Goal: Transaction & Acquisition: Purchase product/service

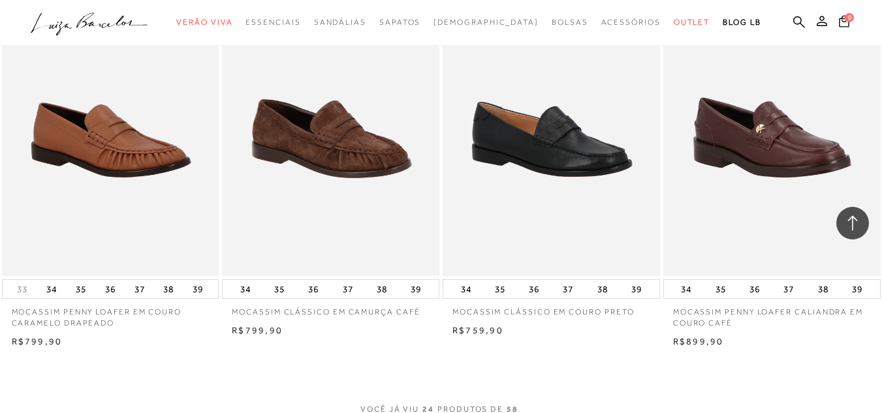
scroll to position [2470, 0]
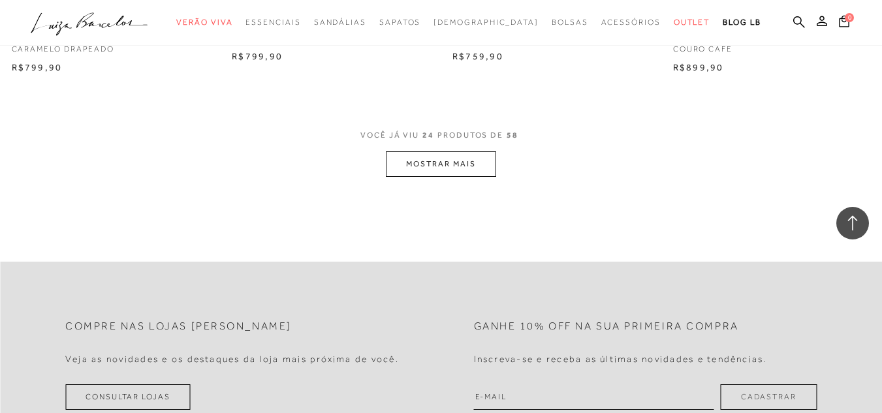
click at [480, 163] on button "MOSTRAR MAIS" at bounding box center [441, 164] width 110 height 25
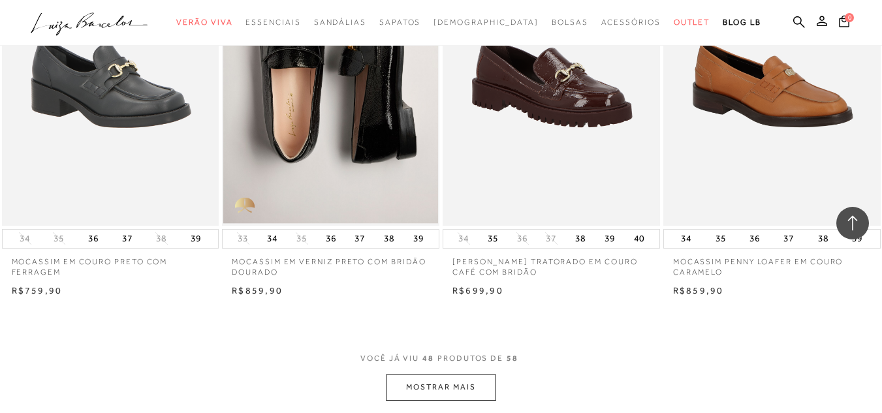
scroll to position [4785, 0]
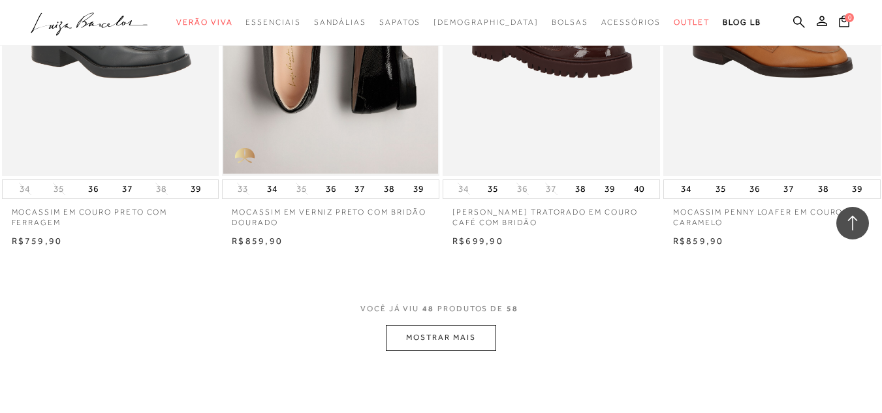
click at [438, 342] on button "MOSTRAR MAIS" at bounding box center [441, 337] width 110 height 25
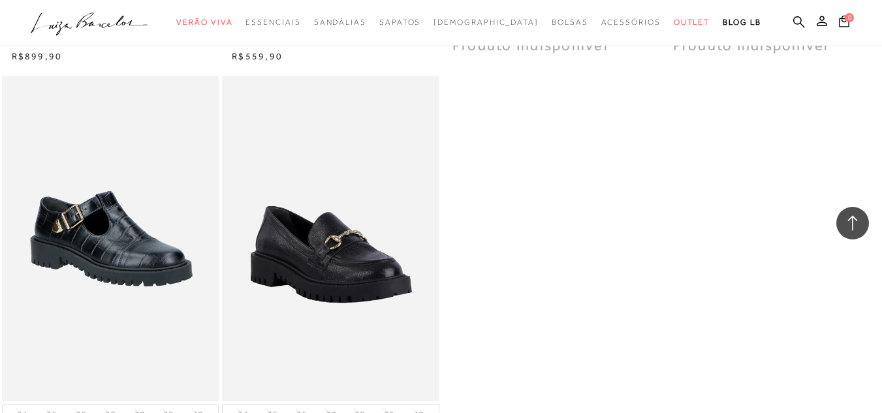
scroll to position [5804, 0]
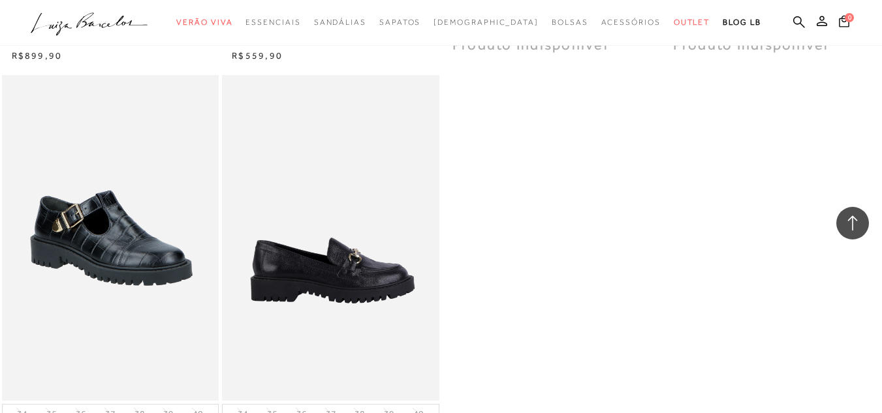
click at [326, 217] on img at bounding box center [331, 238] width 216 height 326
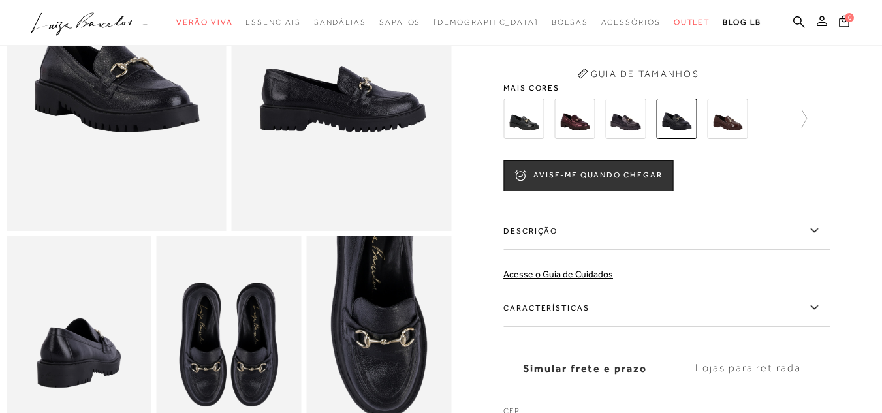
scroll to position [192, 0]
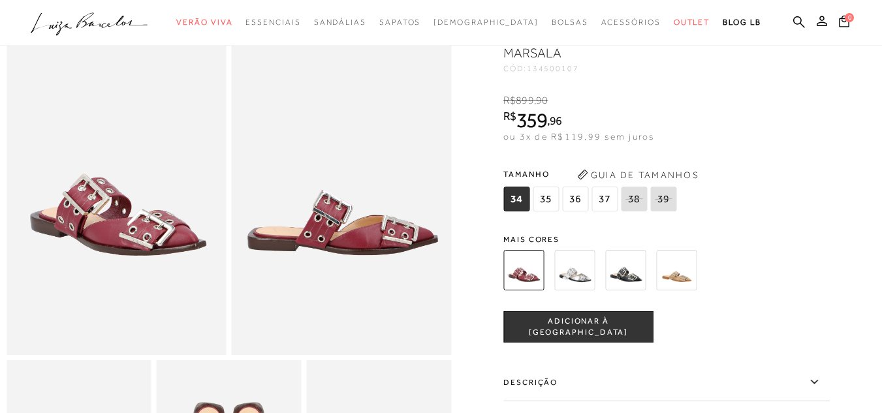
scroll to position [68, 0]
